Goal: Obtain resource: Download file/media

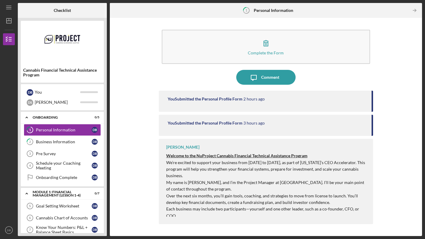
scroll to position [76, 0]
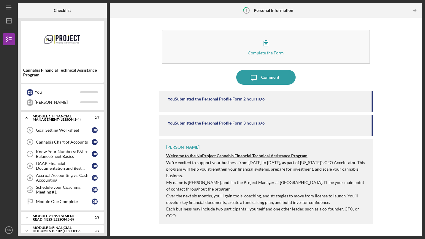
click at [67, 133] on link "Goal Setting Worksheet 5 Goal Setting Worksheet D B" at bounding box center [62, 130] width 77 height 12
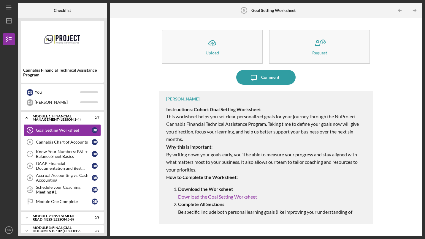
click at [424, 203] on div "Icon/Menu Goal Setting Worksheet 5 Goal Setting Worksheet Checklist Cannabis Fi…" at bounding box center [212, 119] width 425 height 239
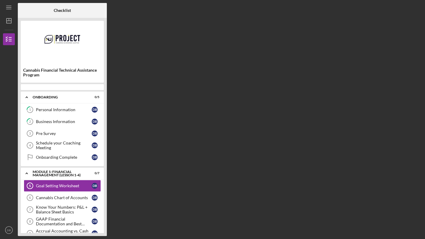
scroll to position [23, 0]
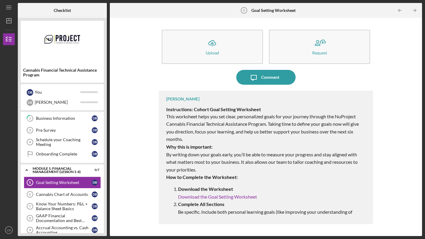
click at [214, 196] on link "Download the Goal Setting Worksheet" at bounding box center [217, 197] width 79 height 6
click at [206, 195] on link "Download the Goal Setting Worksheet" at bounding box center [217, 197] width 79 height 6
click at [215, 50] on button "Icon/Upload Upload" at bounding box center [212, 47] width 101 height 34
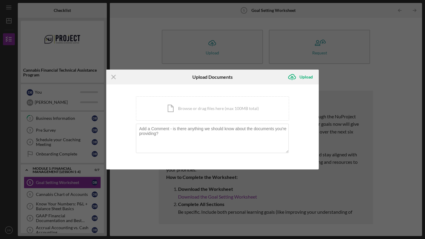
click at [114, 76] on icon "Icon/Menu Close" at bounding box center [113, 76] width 15 height 15
